Goal: Check status: Check status

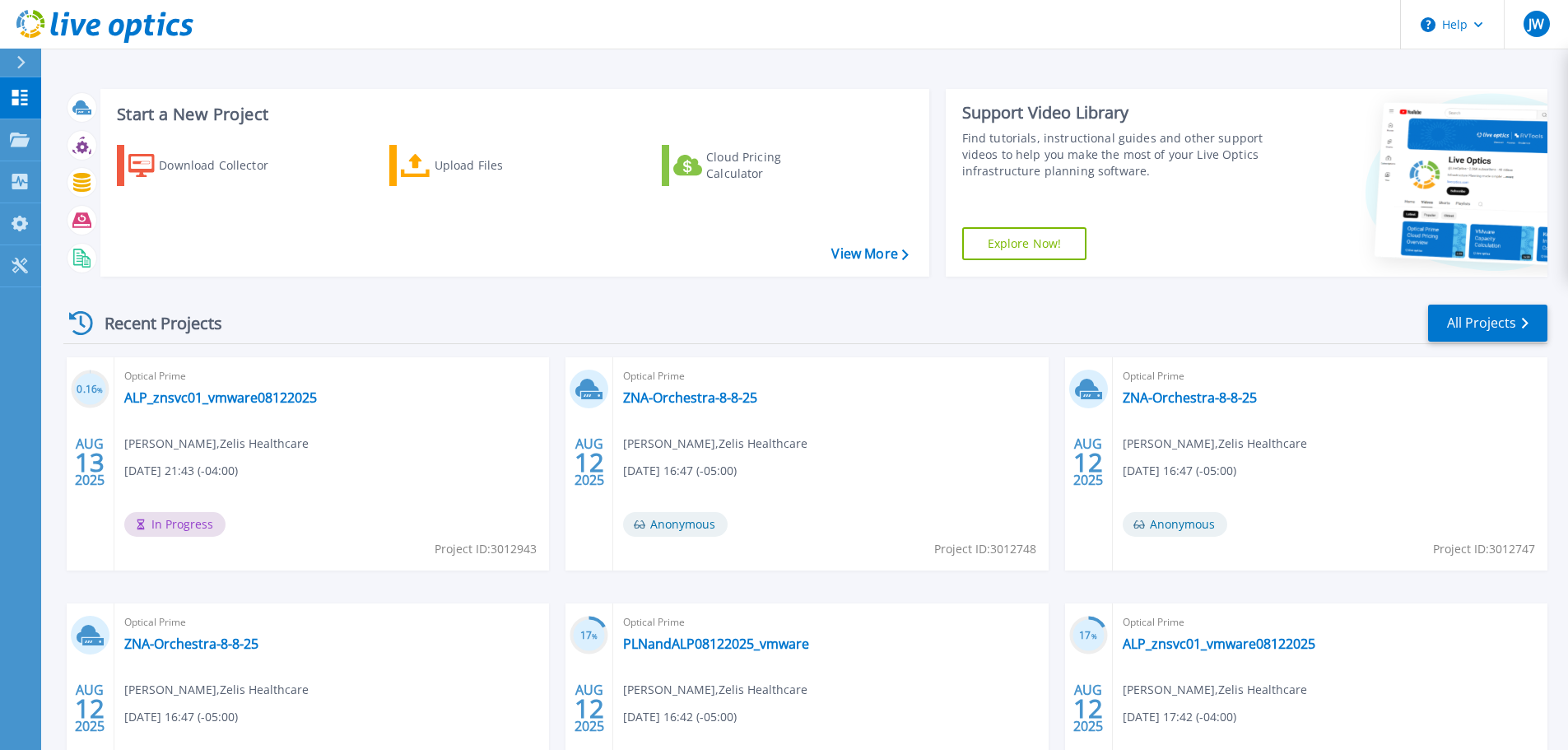
scroll to position [163, 0]
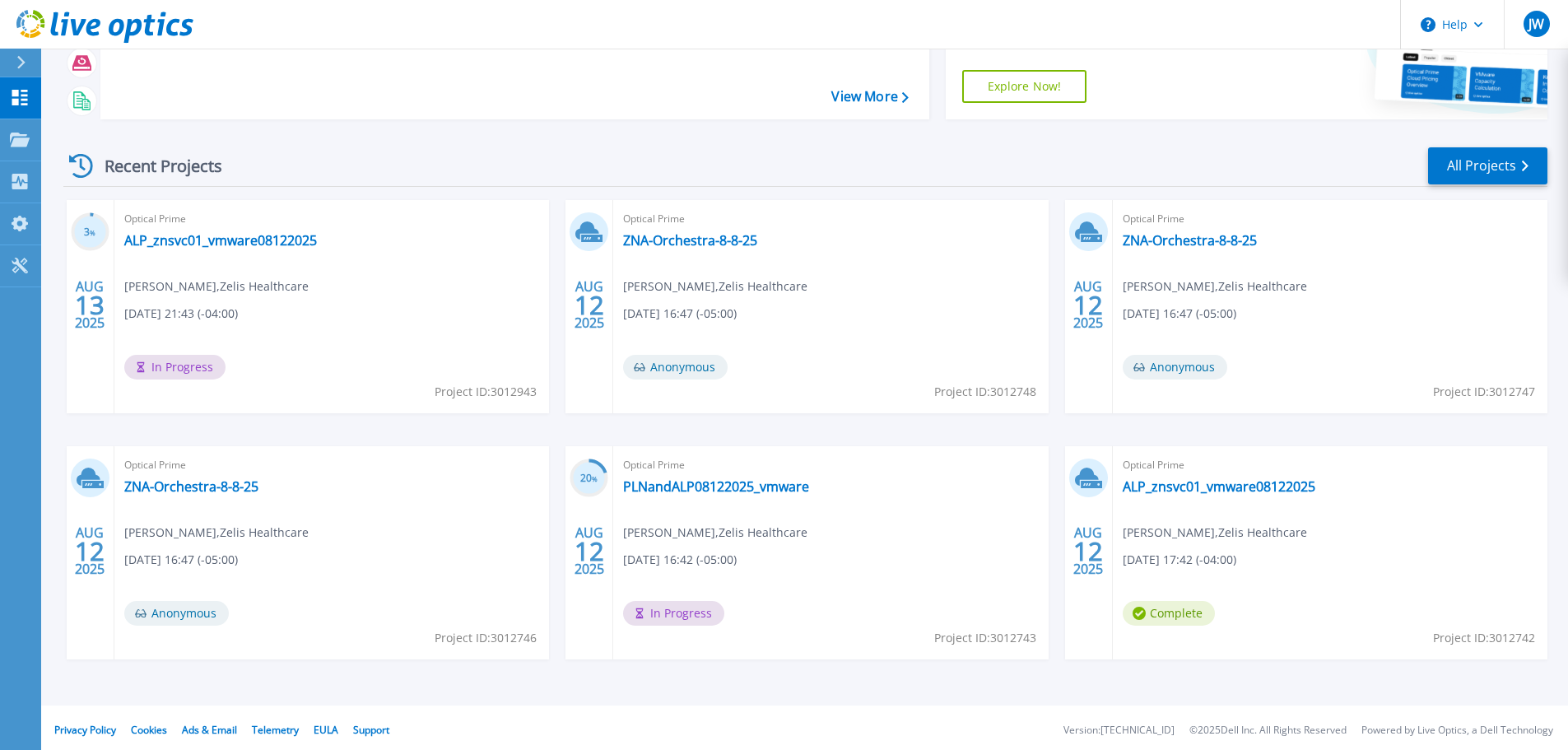
scroll to position [163, 0]
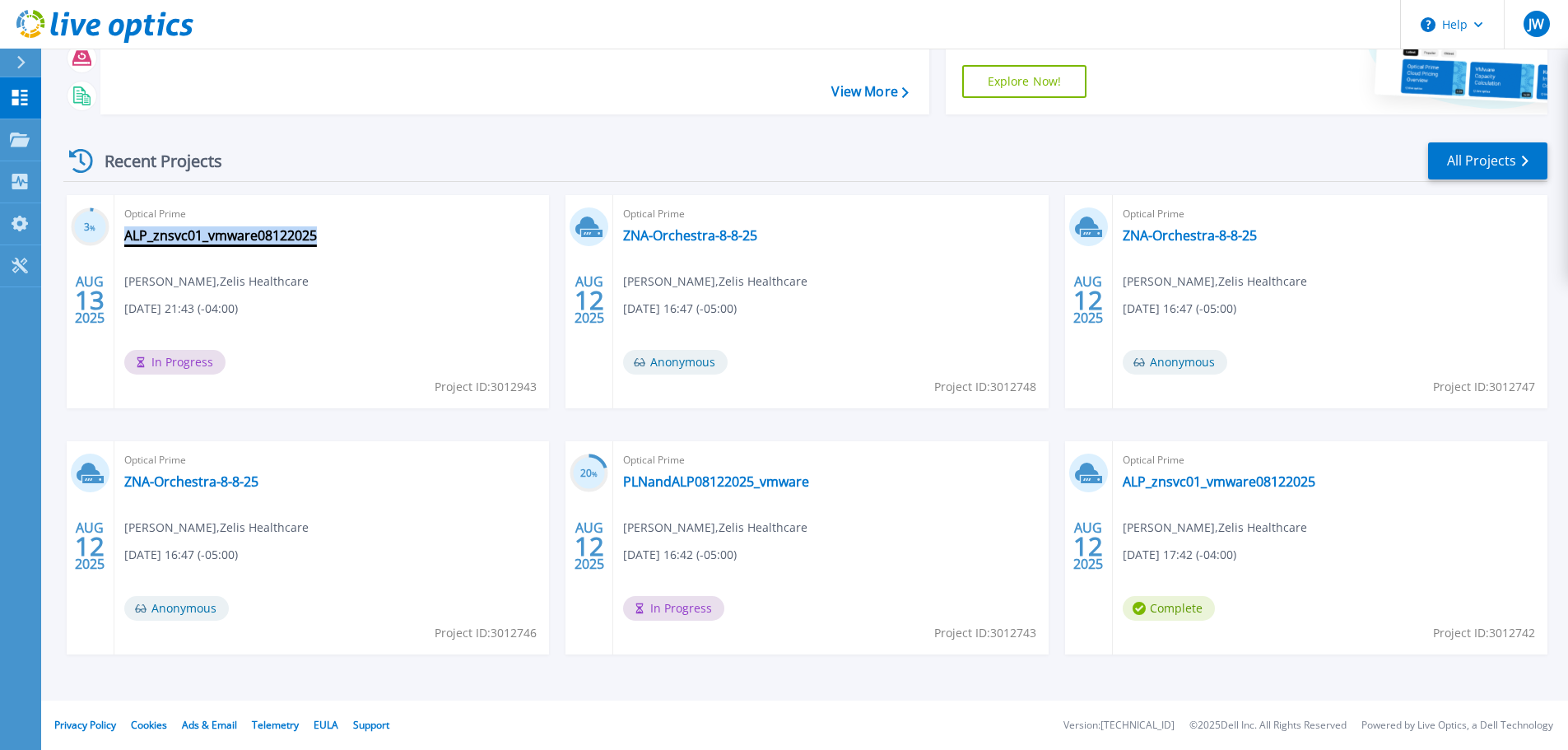
drag, startPoint x: 322, startPoint y: 234, endPoint x: 127, endPoint y: 233, distance: 195.0
click at [127, 233] on div "Optical Prime ALP_znsvc01_vmware08122025 Joshua White , Zelis Healthcare 08/12/…" at bounding box center [332, 302] width 435 height 213
copy link "ALP_znsvc01_vmware08122025"
click at [264, 238] on link "ALP_znsvc01_vmware08122025" at bounding box center [221, 235] width 193 height 16
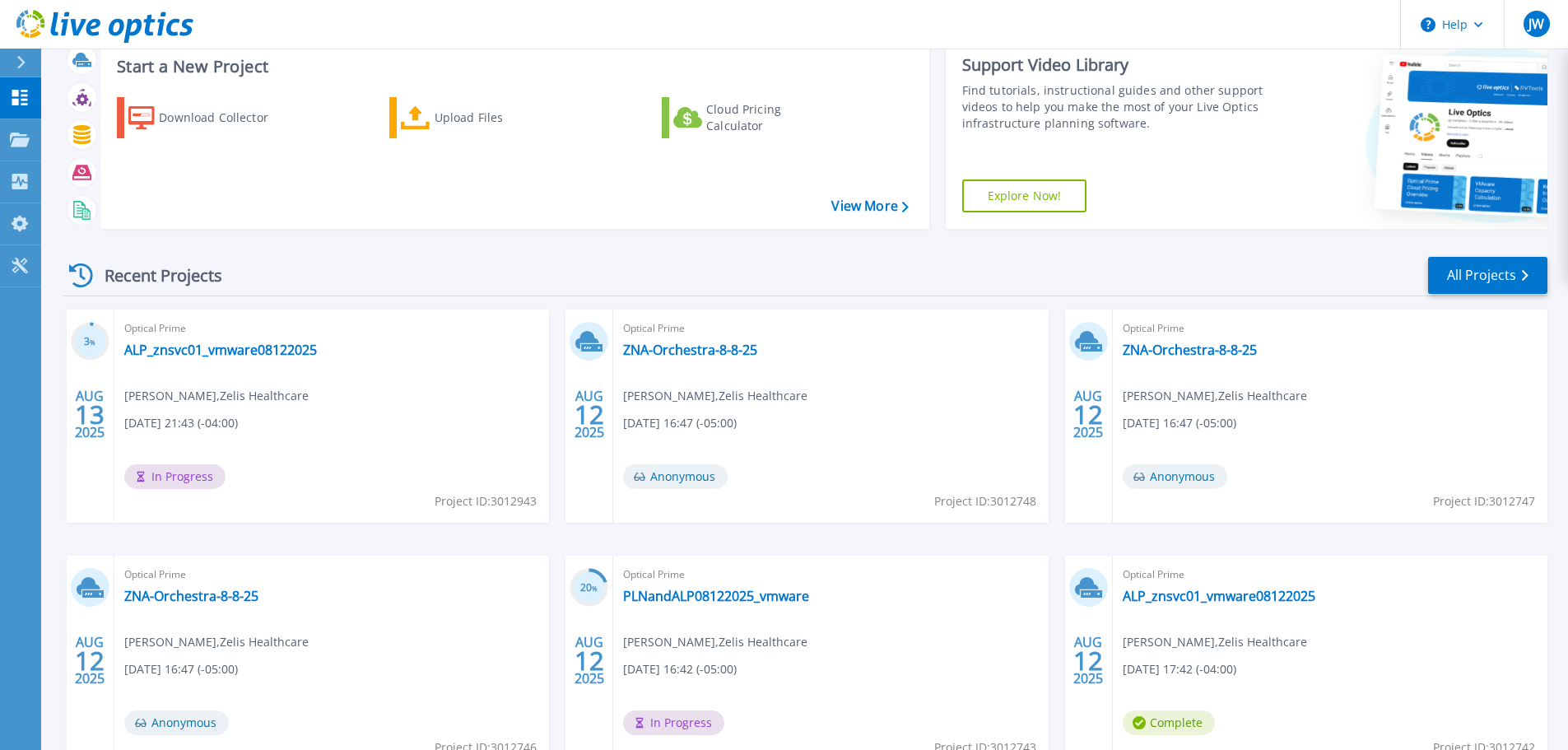
scroll to position [163, 0]
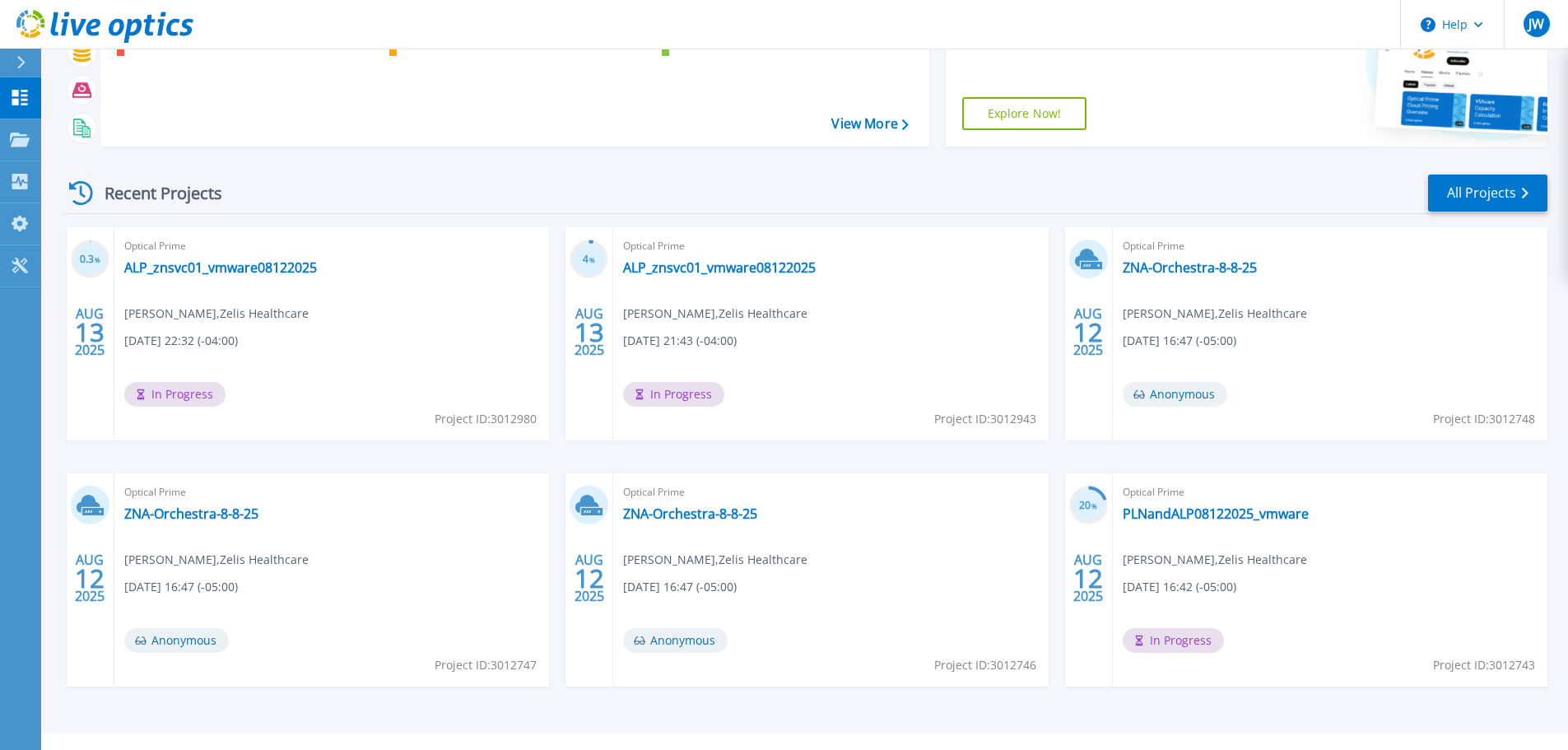
scroll to position [163, 0]
